Goal: Check status: Check status

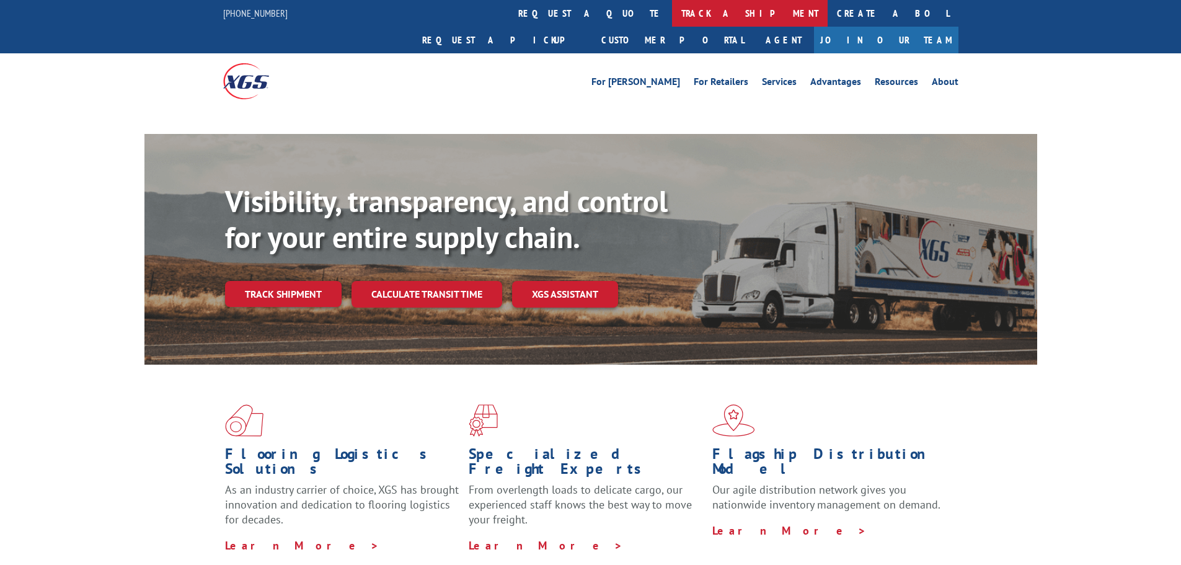
click at [672, 12] on link "track a shipment" at bounding box center [750, 13] width 156 height 27
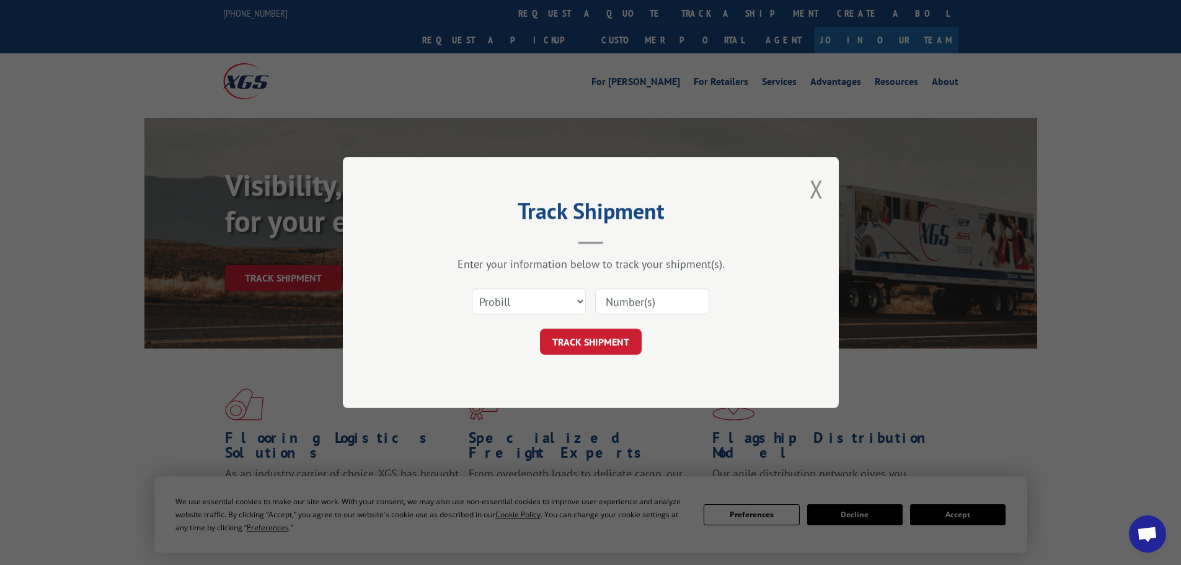
click at [625, 289] on input at bounding box center [652, 301] width 114 height 26
paste input "5478972"
type input "5478972"
click at [540, 328] on button "TRACK SHIPMENT" at bounding box center [591, 341] width 102 height 26
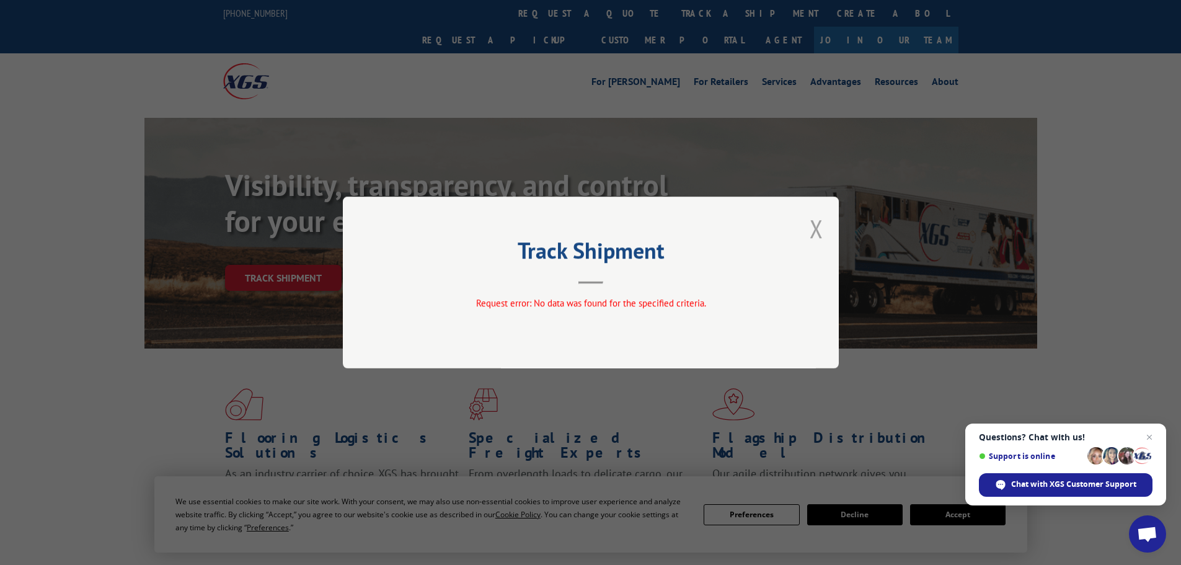
click at [816, 230] on button "Close modal" at bounding box center [816, 228] width 14 height 33
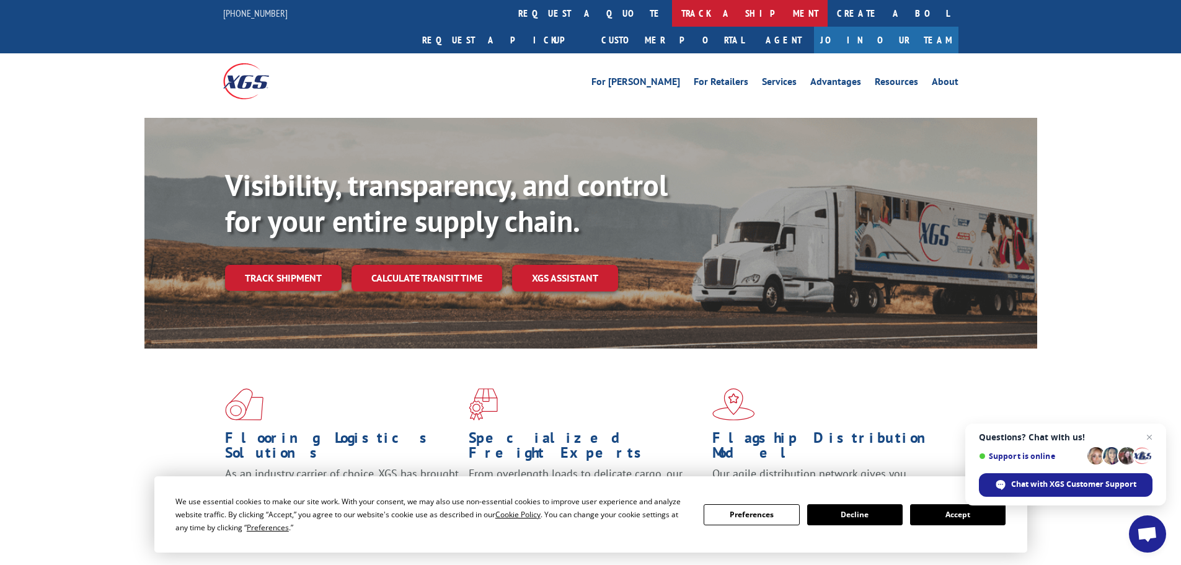
click at [672, 12] on link "track a shipment" at bounding box center [750, 13] width 156 height 27
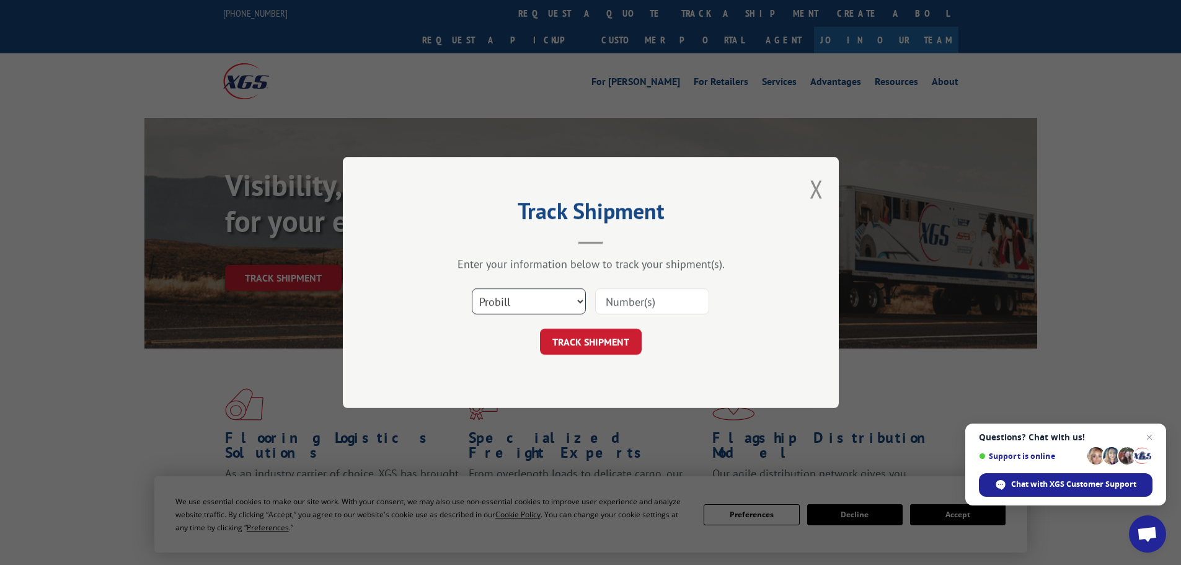
drag, startPoint x: 493, startPoint y: 314, endPoint x: 505, endPoint y: 293, distance: 24.1
click at [496, 307] on select "Select category... Probill BOL PO" at bounding box center [529, 301] width 114 height 26
select select "bol"
click at [472, 288] on select "Select category... Probill BOL PO" at bounding box center [529, 301] width 114 height 26
click at [617, 309] on input at bounding box center [652, 301] width 114 height 26
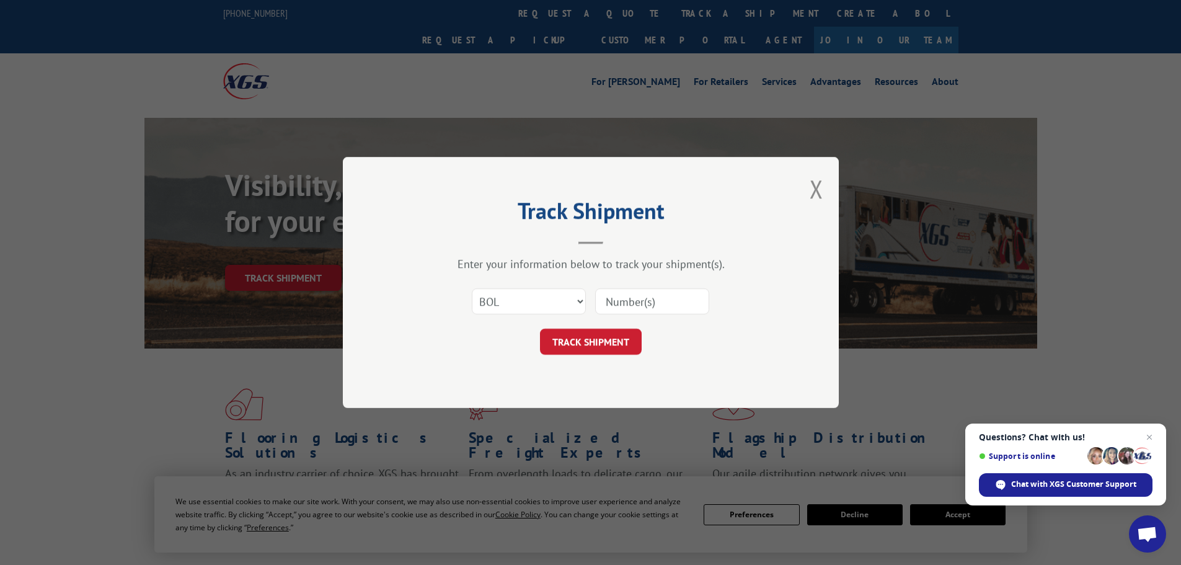
paste input "5478972"
type input "5478972"
click at [540, 328] on button "TRACK SHIPMENT" at bounding box center [591, 341] width 102 height 26
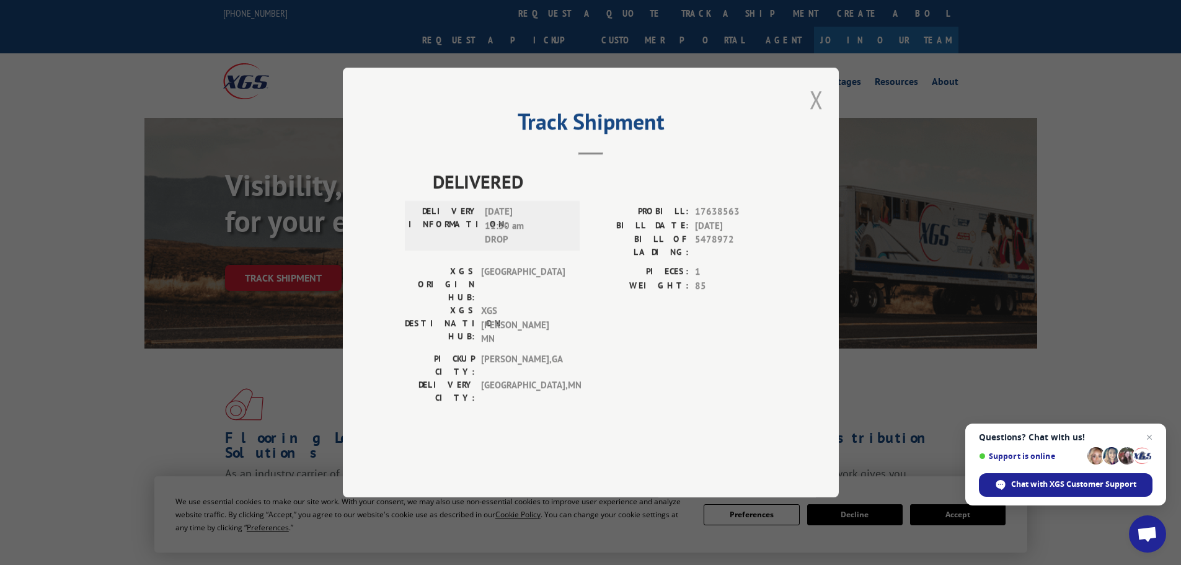
click at [812, 116] on button "Close modal" at bounding box center [816, 99] width 14 height 33
